Goal: Information Seeking & Learning: Check status

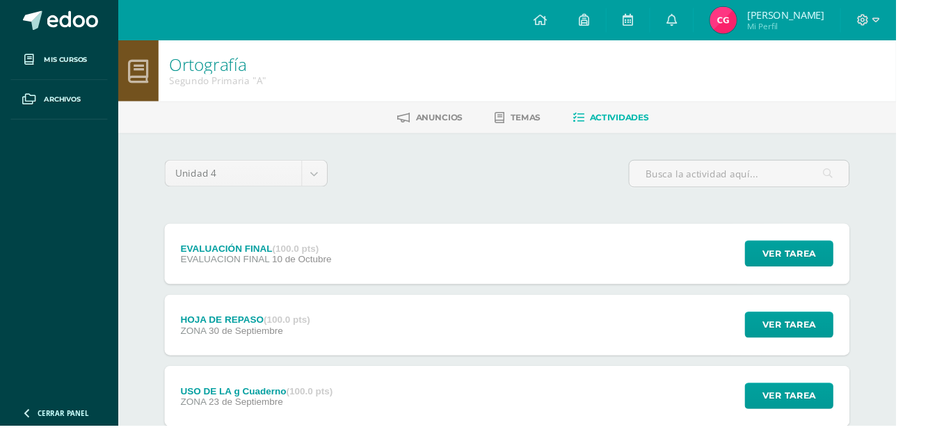
click at [850, 19] on span "[PERSON_NAME]" at bounding box center [813, 15] width 80 height 14
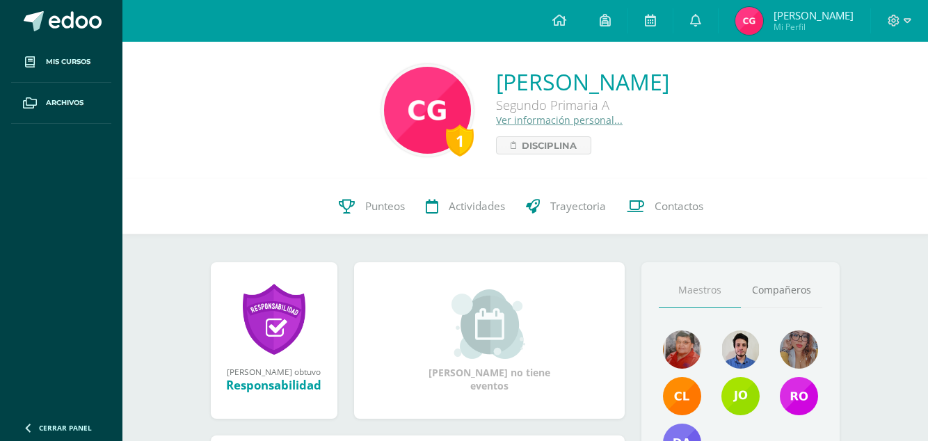
click at [380, 212] on span "Punteos" at bounding box center [385, 206] width 40 height 15
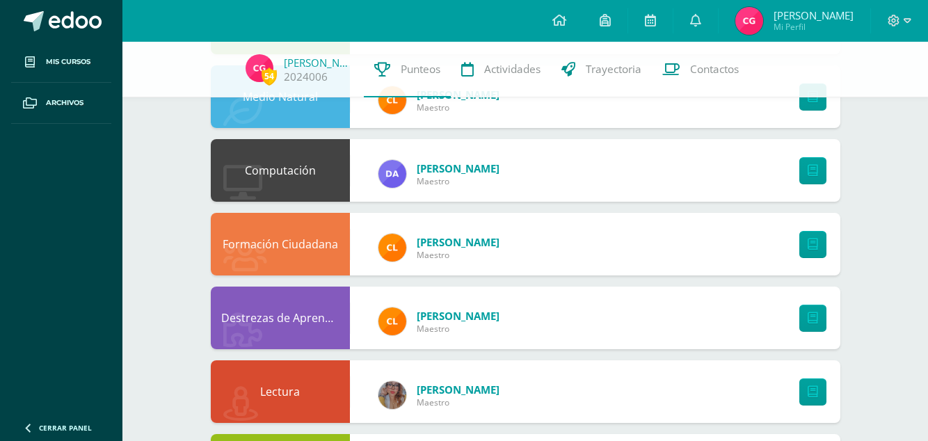
scroll to position [595, 0]
click at [805, 243] on link at bounding box center [812, 244] width 27 height 27
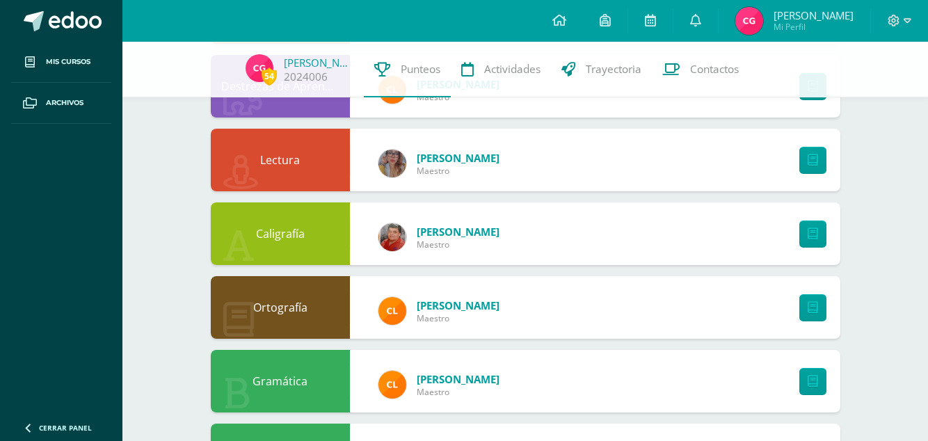
scroll to position [834, 0]
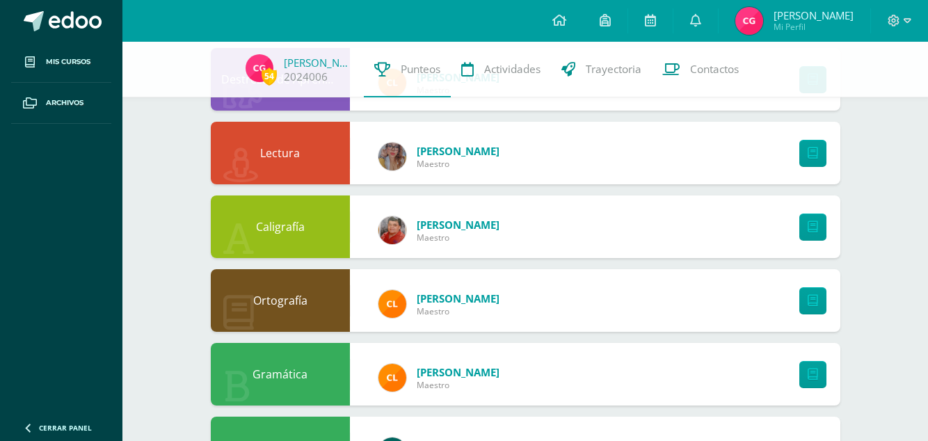
click at [778, 438] on div "Comunicación y Lenguaje Astrid Figueroa Maestro" at bounding box center [525, 447] width 629 height 63
click at [491, 439] on link "Astrid Figueroa" at bounding box center [457, 446] width 83 height 14
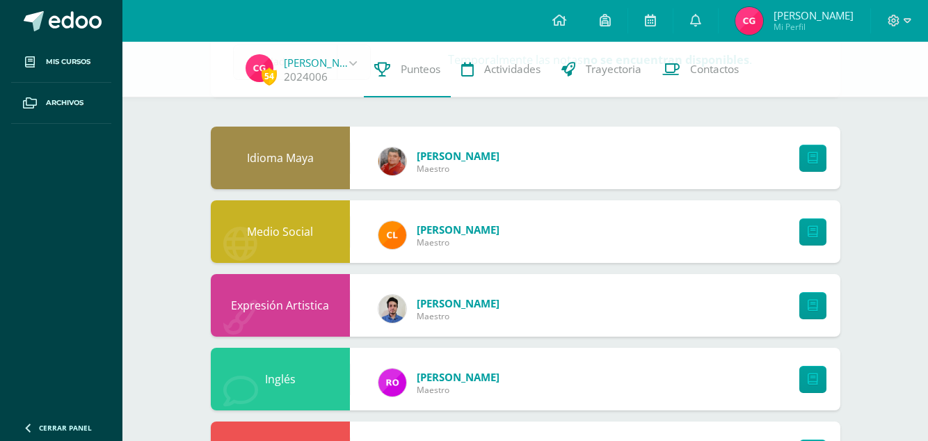
scroll to position [92, 0]
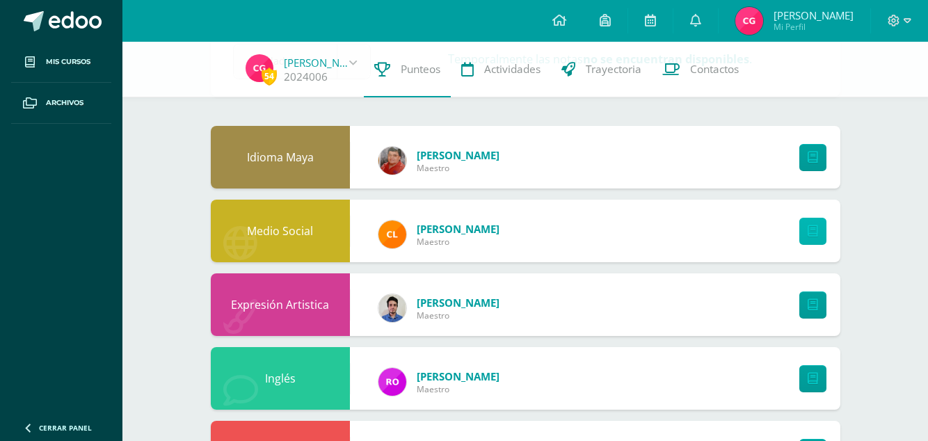
click at [805, 231] on link at bounding box center [812, 231] width 27 height 27
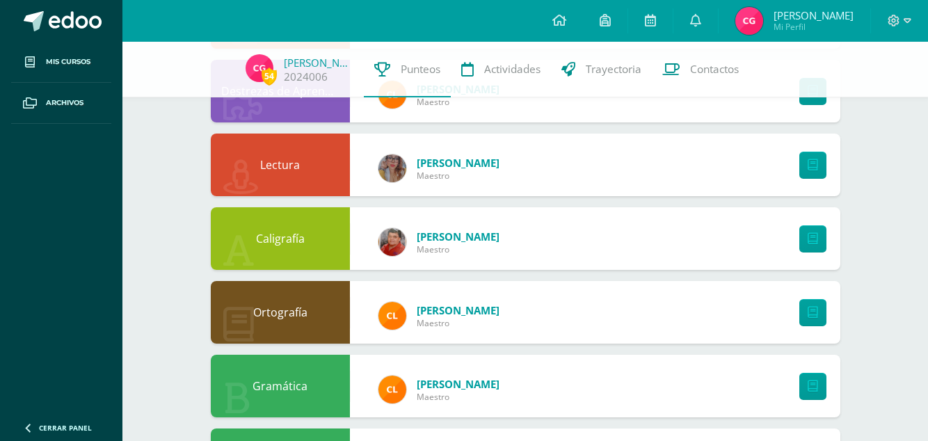
scroll to position [834, 0]
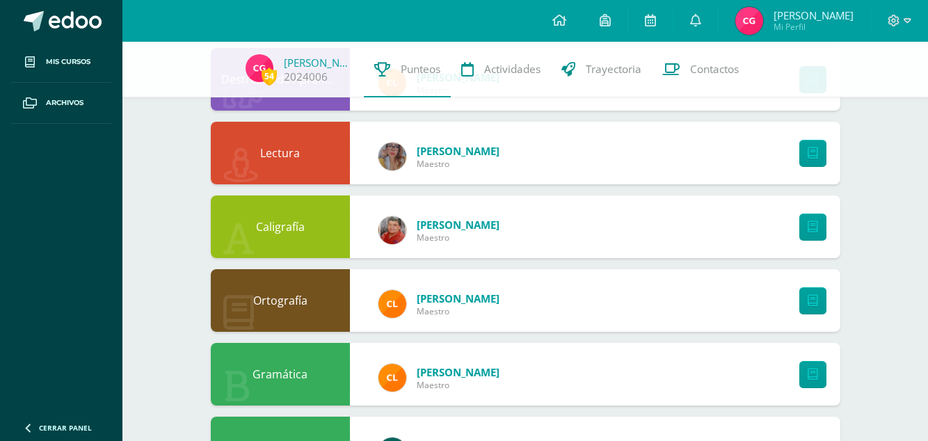
click at [671, 372] on div "Gramática Claudia Maestro" at bounding box center [525, 374] width 629 height 63
click at [665, 372] on div "Gramática Claudia Maestro" at bounding box center [525, 374] width 629 height 63
click at [805, 372] on link at bounding box center [812, 374] width 27 height 27
click at [674, 366] on div "Gramática Claudia Maestro" at bounding box center [525, 374] width 629 height 63
click at [805, 375] on link at bounding box center [812, 374] width 27 height 27
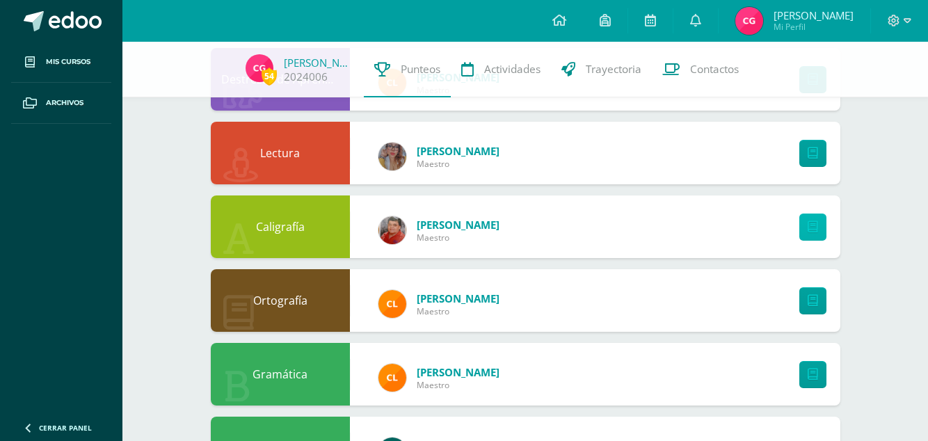
click at [805, 222] on link at bounding box center [812, 226] width 27 height 27
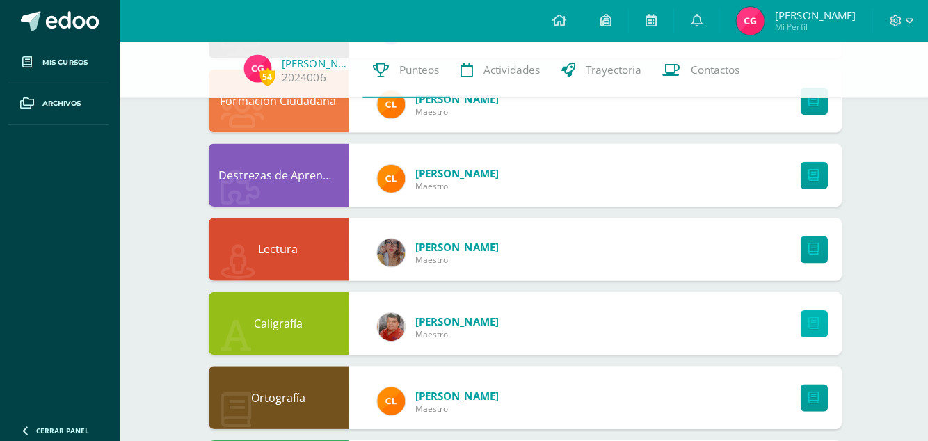
scroll to position [733, 0]
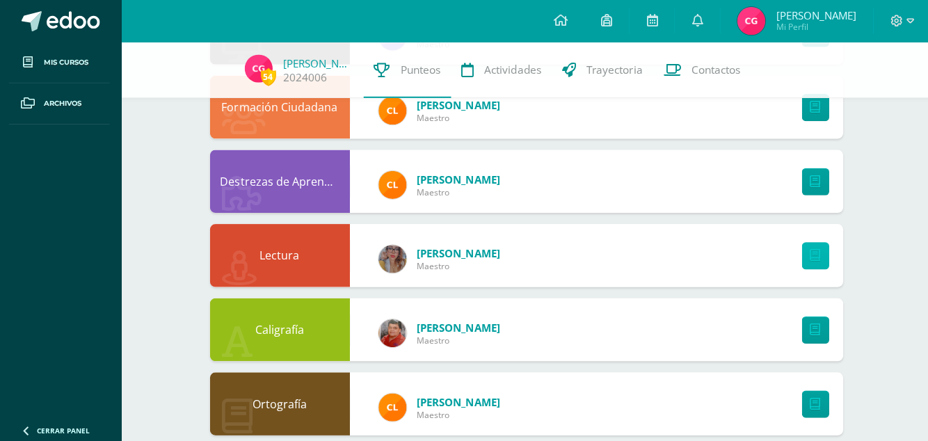
click at [818, 251] on link at bounding box center [812, 254] width 27 height 27
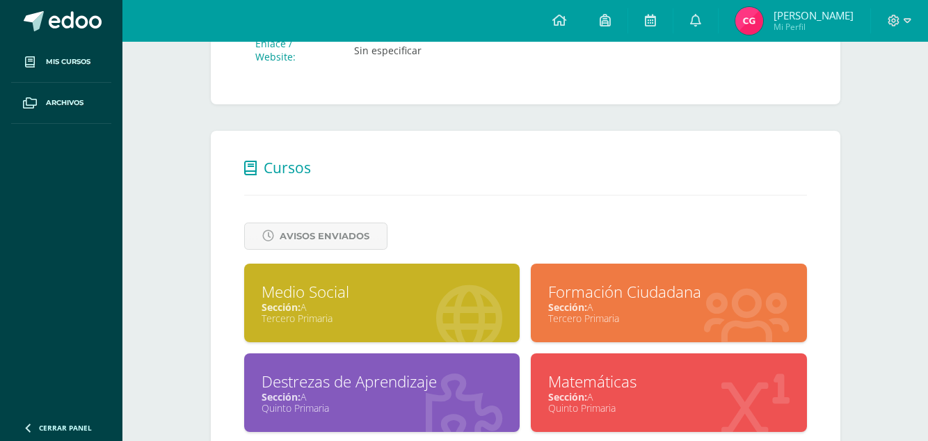
scroll to position [363, 0]
